Goal: Information Seeking & Learning: Learn about a topic

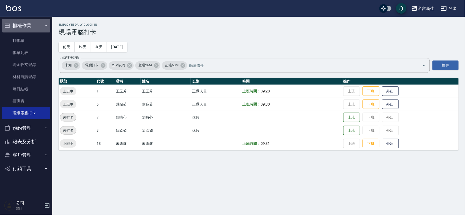
click at [11, 26] on button "櫃檯作業" at bounding box center [26, 26] width 48 height 14
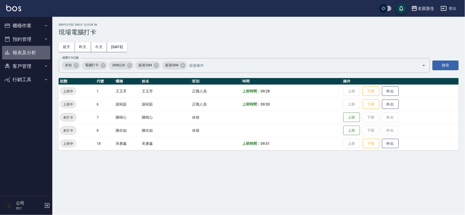
click at [27, 51] on button "報表及分析" at bounding box center [26, 53] width 48 height 14
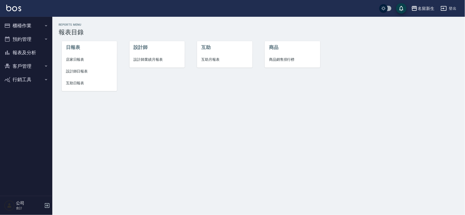
click at [148, 55] on li "設計師業績月報表" at bounding box center [157, 60] width 55 height 12
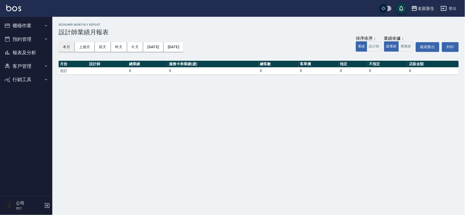
click at [68, 51] on button "本月" at bounding box center [67, 47] width 16 height 10
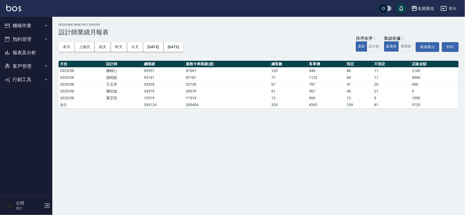
click at [16, 68] on button "客戶管理" at bounding box center [26, 66] width 48 height 14
drag, startPoint x: 18, startPoint y: 80, endPoint x: 26, endPoint y: 69, distance: 13.4
click at [18, 80] on link "客戶列表" at bounding box center [26, 81] width 48 height 12
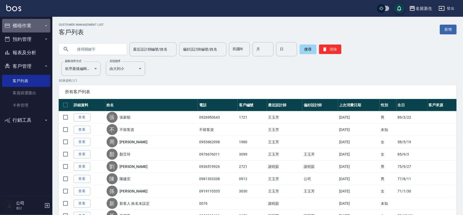
click at [20, 26] on button "櫃檯作業" at bounding box center [26, 26] width 48 height 14
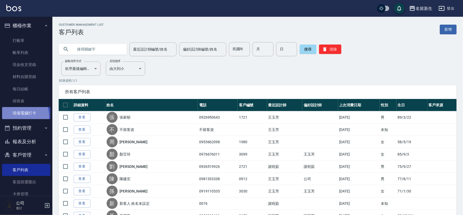
click at [10, 117] on link "現場電腦打卡" at bounding box center [26, 113] width 48 height 12
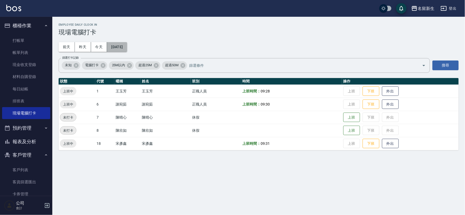
click at [126, 47] on button "[DATE]" at bounding box center [117, 47] width 20 height 10
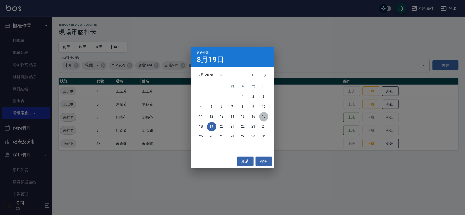
click at [266, 117] on button "17" at bounding box center [263, 116] width 9 height 9
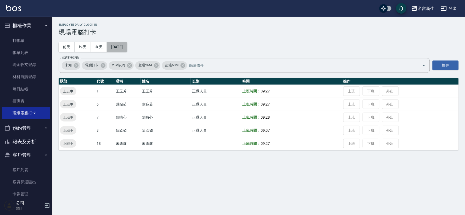
click at [125, 46] on button "[DATE]" at bounding box center [117, 47] width 20 height 10
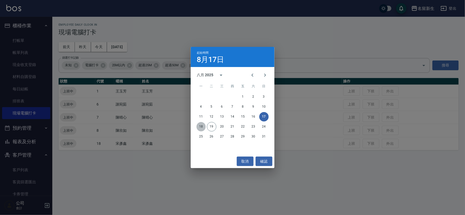
click at [201, 127] on button "18" at bounding box center [201, 126] width 9 height 9
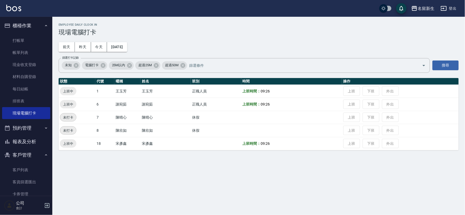
click at [132, 38] on div "Employee Daily Clock In 現場電腦打卡 [DATE] [DATE] [DATE] [DATE] 篩選打卡記錄 未知 電腦打卡 25M以內…" at bounding box center [258, 87] width 413 height 140
click at [127, 43] on button "[DATE]" at bounding box center [117, 47] width 20 height 10
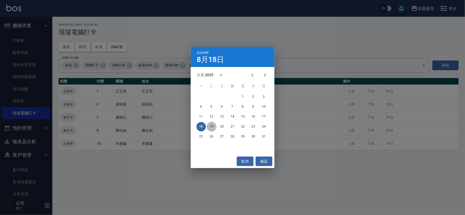
click at [213, 126] on button "19" at bounding box center [211, 126] width 9 height 9
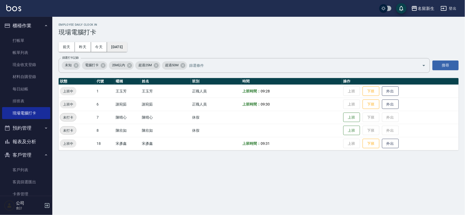
click at [127, 48] on button "[DATE]" at bounding box center [117, 47] width 20 height 10
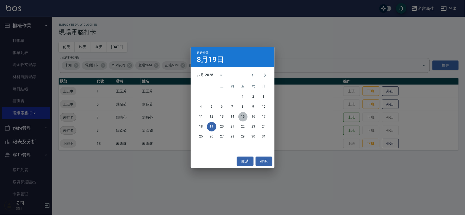
click at [245, 116] on button "15" at bounding box center [243, 116] width 9 height 9
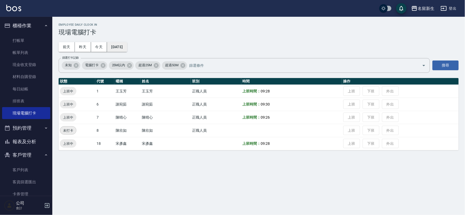
click at [122, 47] on button "[DATE]" at bounding box center [117, 47] width 20 height 10
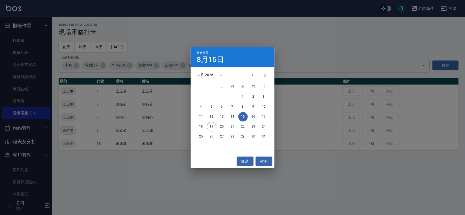
click at [253, 117] on button "16" at bounding box center [253, 116] width 9 height 9
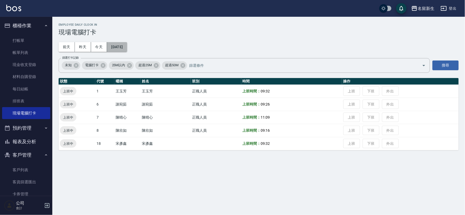
click at [127, 47] on button "[DATE]" at bounding box center [117, 47] width 20 height 10
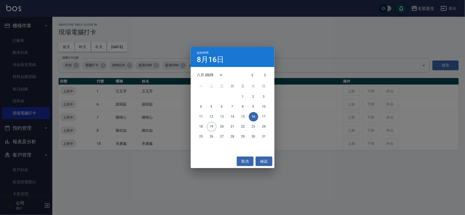
click at [260, 119] on div "11 12 13 14 15 16 17" at bounding box center [233, 116] width 84 height 9
click at [262, 115] on button "17" at bounding box center [263, 116] width 9 height 9
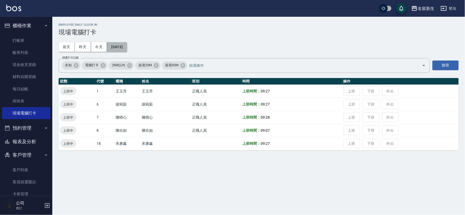
click at [127, 47] on button "[DATE]" at bounding box center [117, 47] width 20 height 10
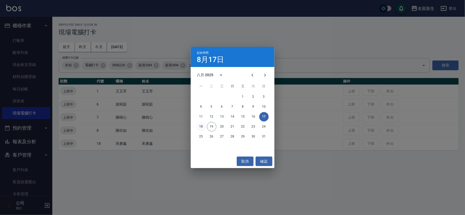
click at [198, 126] on button "18" at bounding box center [201, 126] width 9 height 9
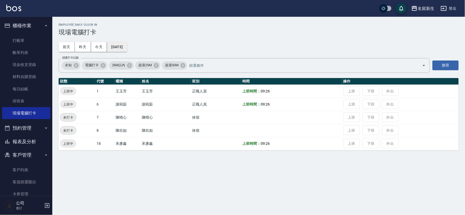
click at [122, 47] on button "[DATE]" at bounding box center [117, 47] width 20 height 10
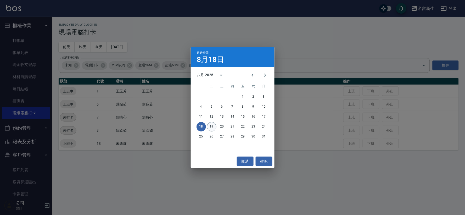
click at [214, 126] on button "19" at bounding box center [211, 126] width 9 height 9
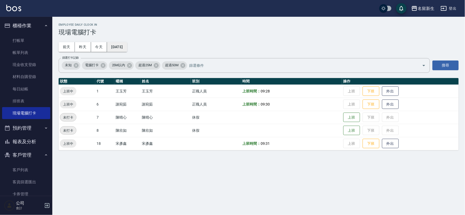
click at [122, 46] on button "[DATE]" at bounding box center [117, 47] width 20 height 10
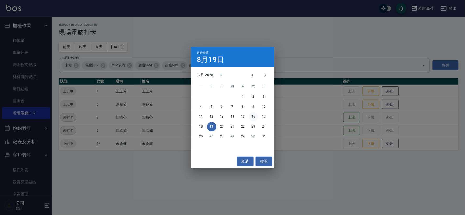
click at [250, 117] on button "16" at bounding box center [253, 116] width 9 height 9
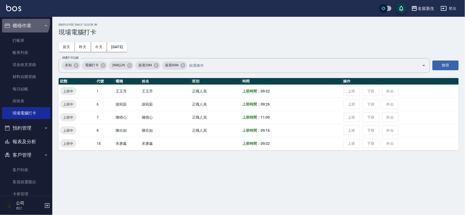
click at [24, 23] on button "櫃檯作業" at bounding box center [26, 26] width 48 height 14
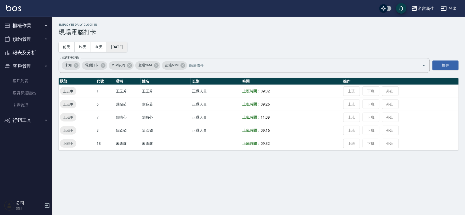
click at [127, 48] on button "[DATE]" at bounding box center [117, 47] width 20 height 10
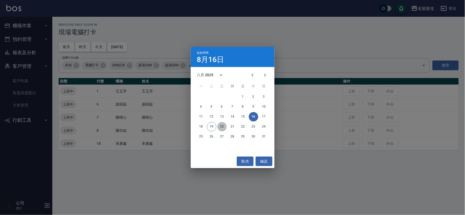
click at [222, 126] on button "20" at bounding box center [222, 126] width 9 height 9
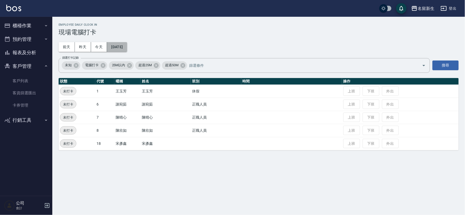
click at [127, 45] on button "[DATE]" at bounding box center [117, 47] width 20 height 10
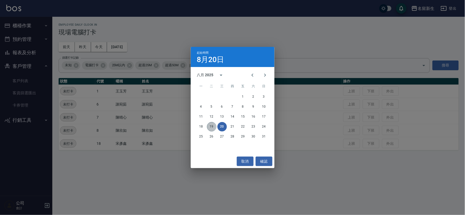
click at [214, 127] on button "19" at bounding box center [211, 126] width 9 height 9
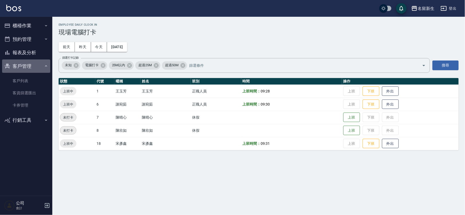
click at [31, 65] on button "客戶管理" at bounding box center [26, 66] width 48 height 14
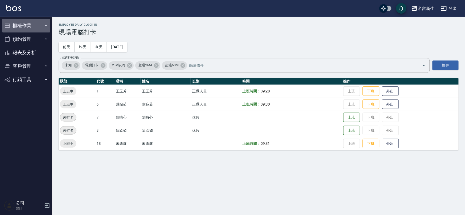
click at [22, 27] on button "櫃檯作業" at bounding box center [26, 26] width 48 height 14
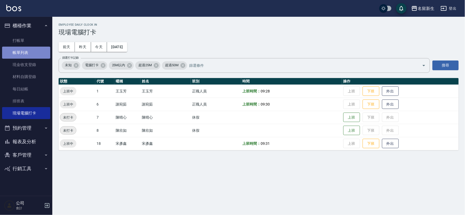
click at [26, 54] on link "帳單列表" at bounding box center [26, 53] width 48 height 12
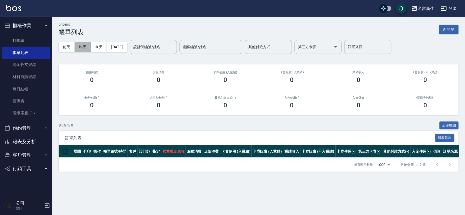
click at [86, 46] on button "昨天" at bounding box center [83, 47] width 16 height 10
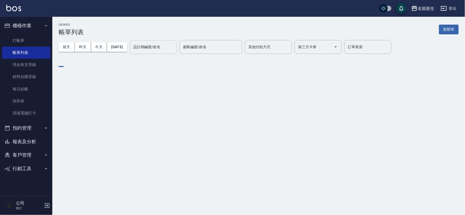
click at [175, 46] on input "設計師編號/姓名" at bounding box center [153, 46] width 42 height 9
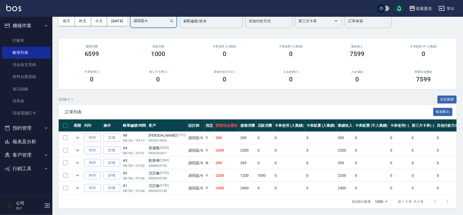
scroll to position [30, 0]
type input "謝宛茹-6"
click at [21, 28] on button "櫃檯作業" at bounding box center [26, 26] width 48 height 14
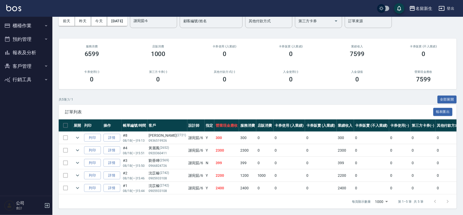
click at [20, 52] on button "報表及分析" at bounding box center [26, 53] width 48 height 14
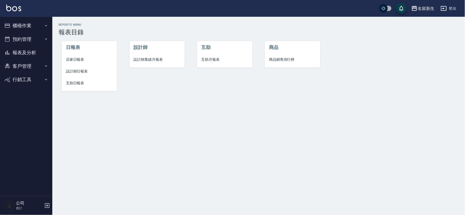
click at [74, 70] on span "設計師日報表" at bounding box center [89, 71] width 47 height 5
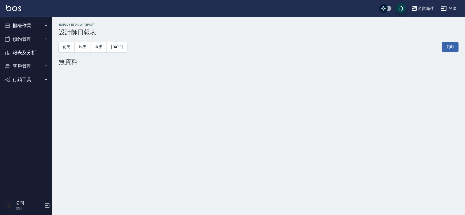
click at [24, 53] on button "報表及分析" at bounding box center [26, 53] width 48 height 14
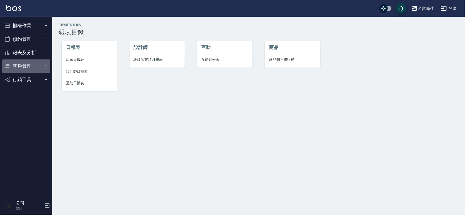
click at [19, 66] on button "客戶管理" at bounding box center [26, 66] width 48 height 14
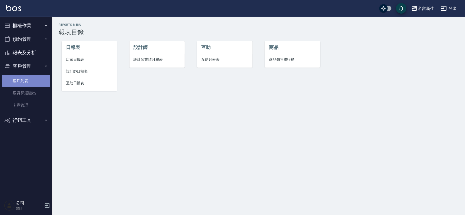
click at [27, 81] on link "客戶列表" at bounding box center [26, 81] width 48 height 12
